Goal: Task Accomplishment & Management: Manage account settings

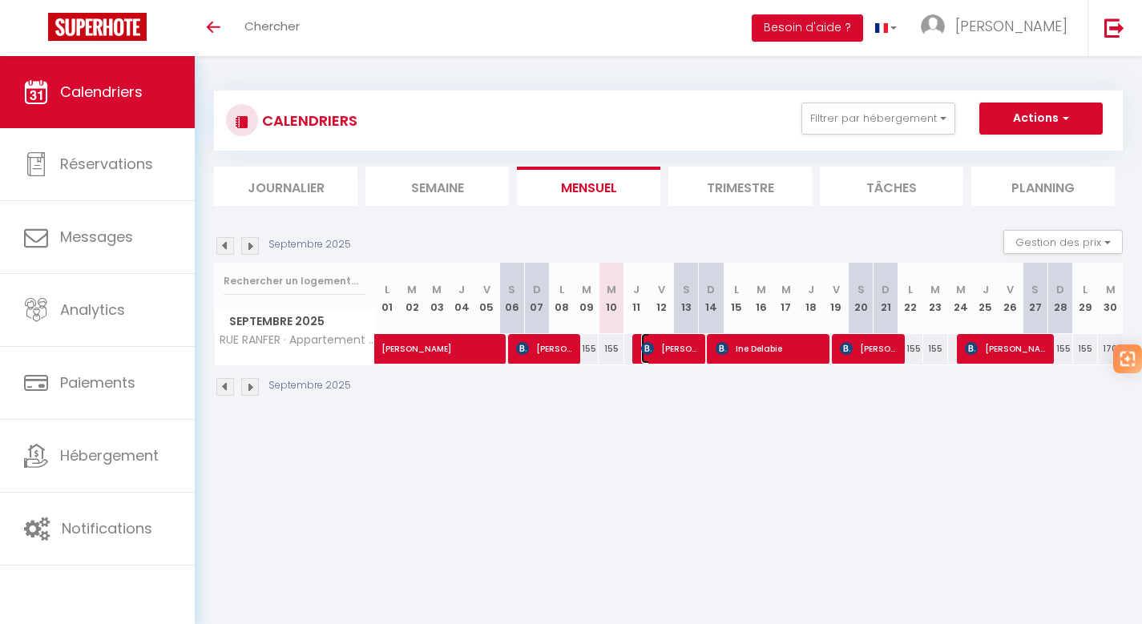
click at [666, 353] on span "[PERSON_NAME]" at bounding box center [670, 348] width 58 height 30
select select "OK"
select select "KO"
select select "0"
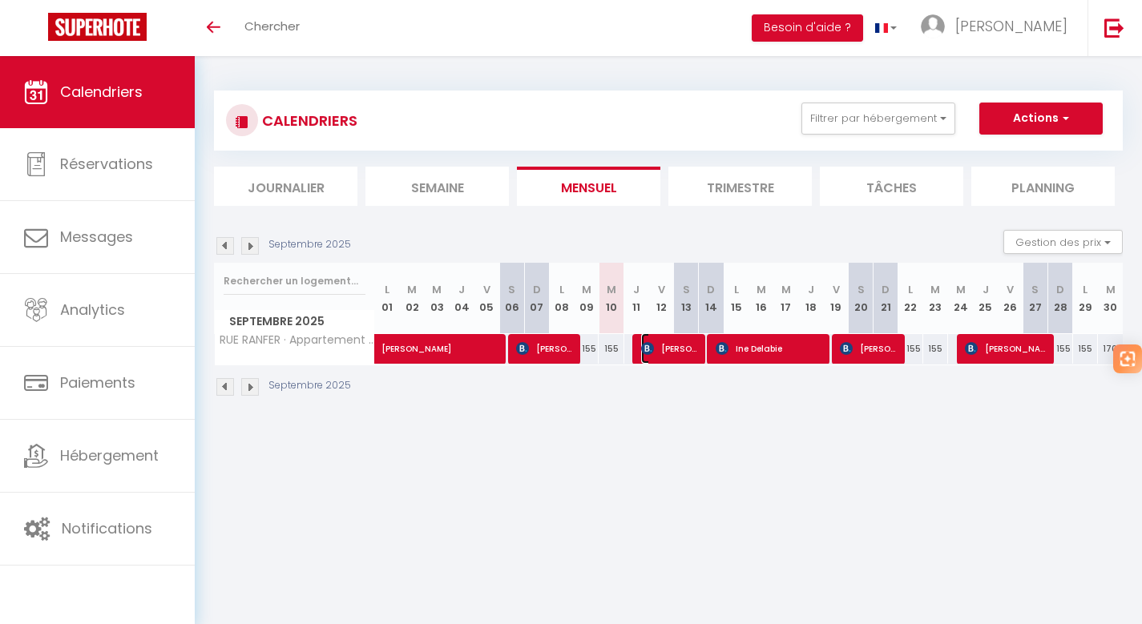
select select "1"
select select
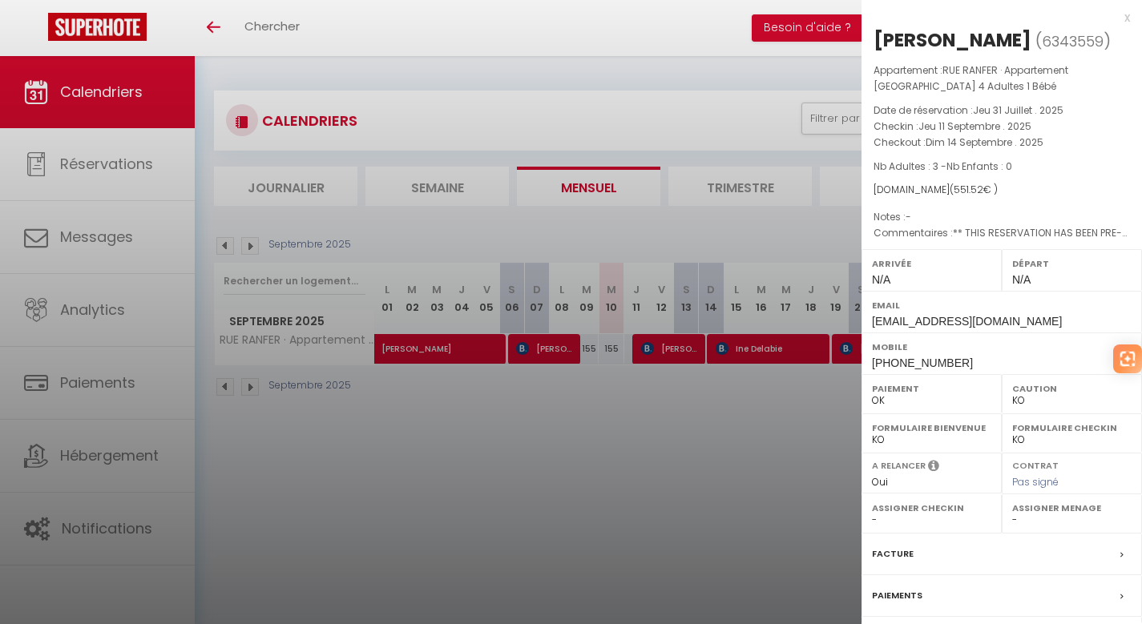
click at [1113, 17] on div "x" at bounding box center [996, 17] width 269 height 19
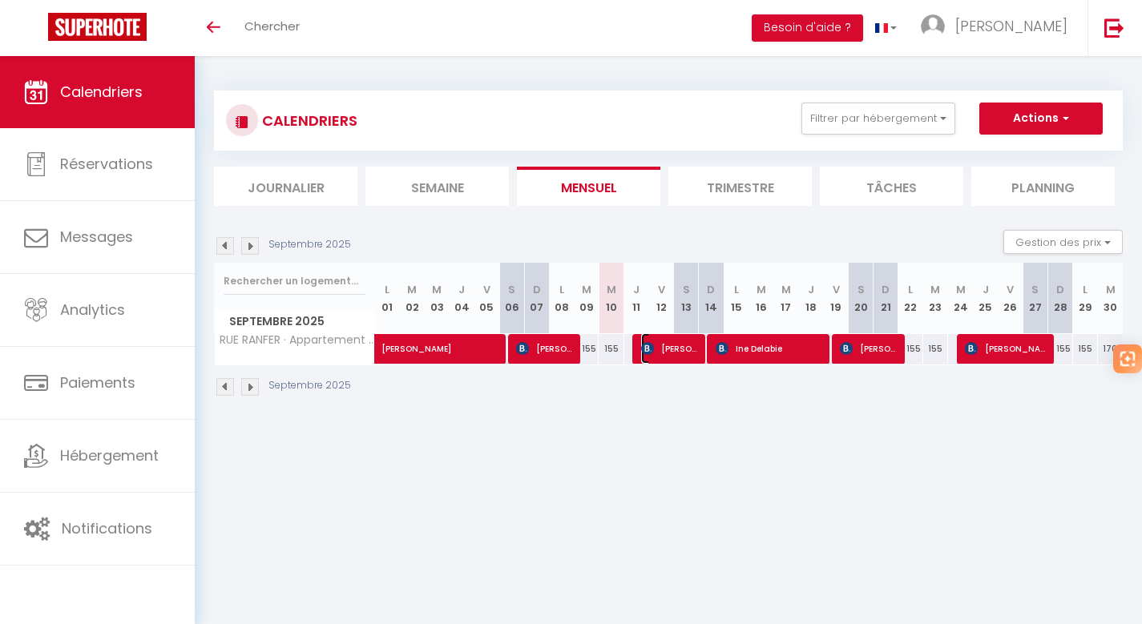
click at [669, 349] on span "[PERSON_NAME]" at bounding box center [670, 348] width 58 height 30
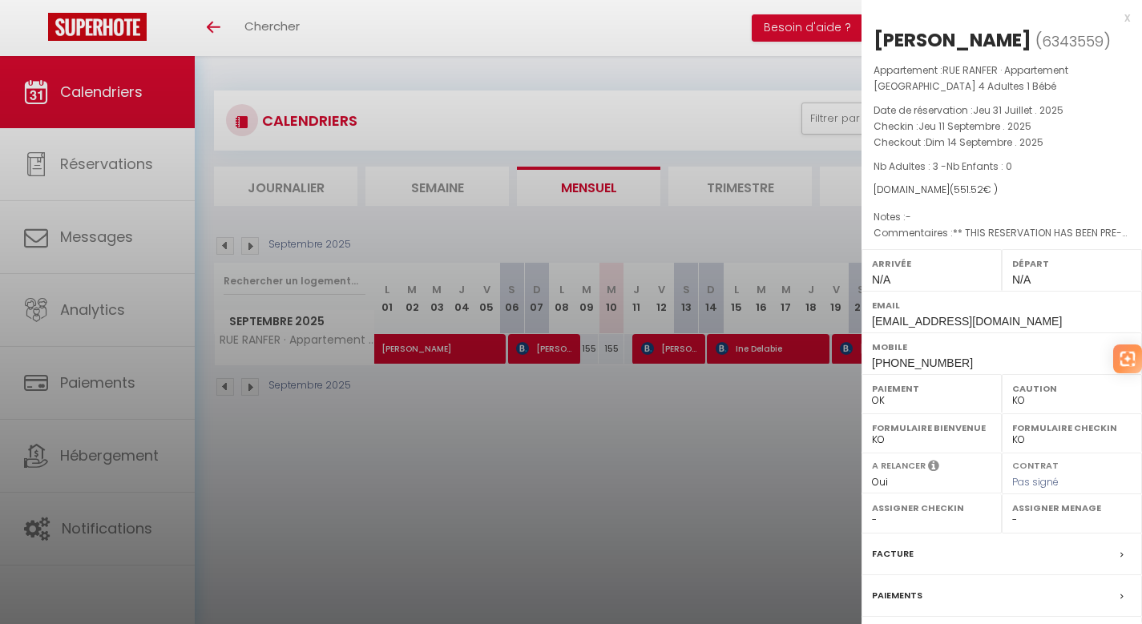
click at [1115, 16] on div "x" at bounding box center [996, 17] width 269 height 19
